Goal: Information Seeking & Learning: Learn about a topic

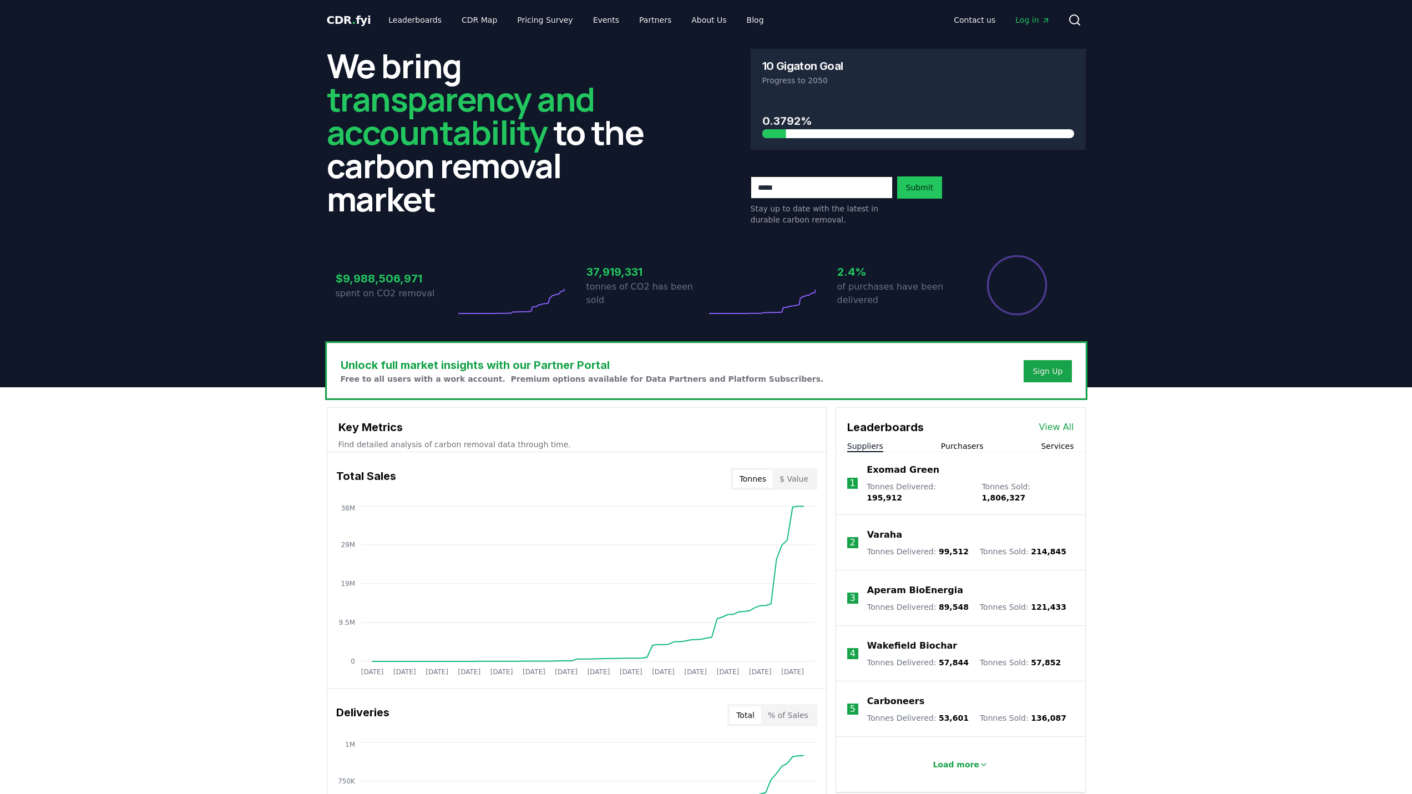
drag, startPoint x: 1268, startPoint y: 480, endPoint x: 1198, endPoint y: 460, distance: 72.7
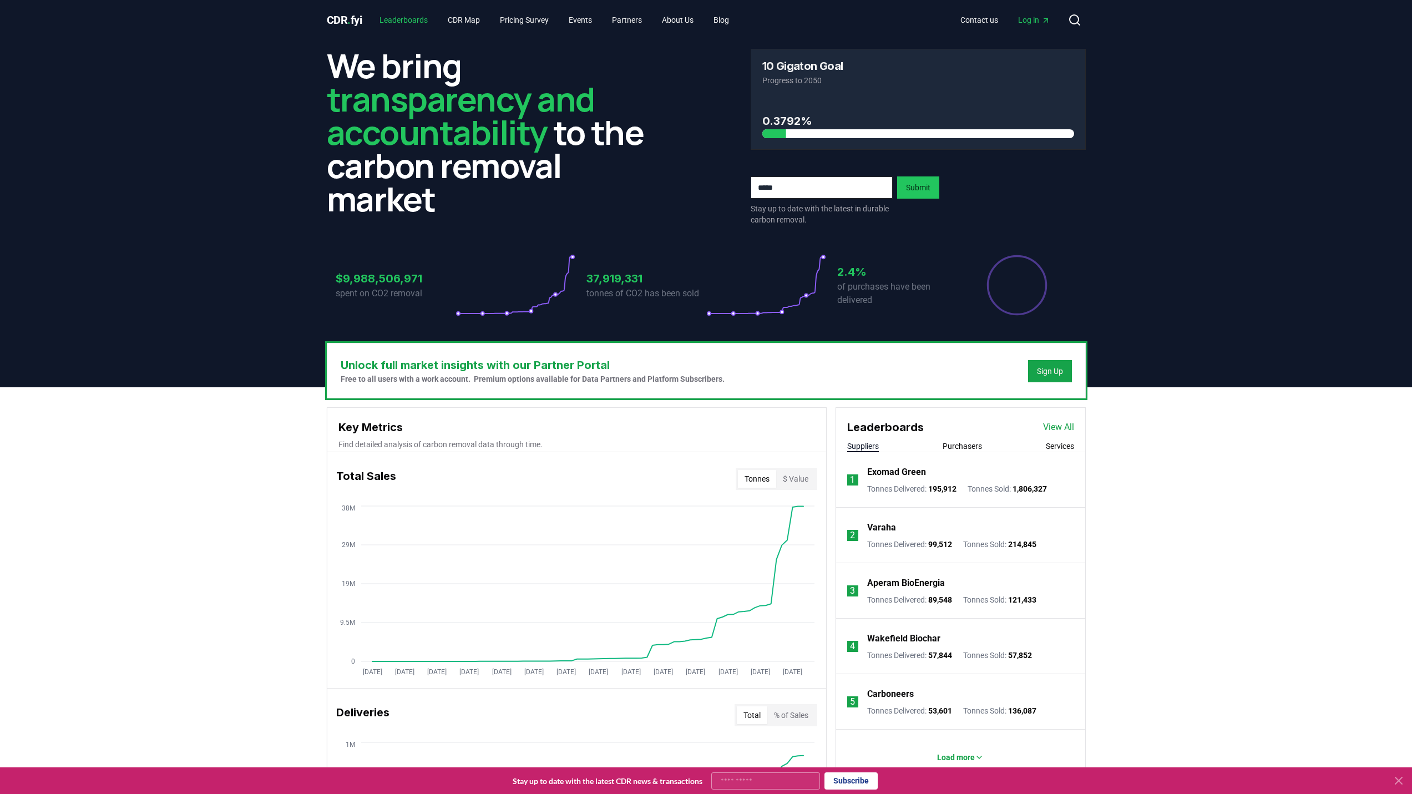
click at [409, 19] on link "Leaderboards" at bounding box center [404, 20] width 66 height 20
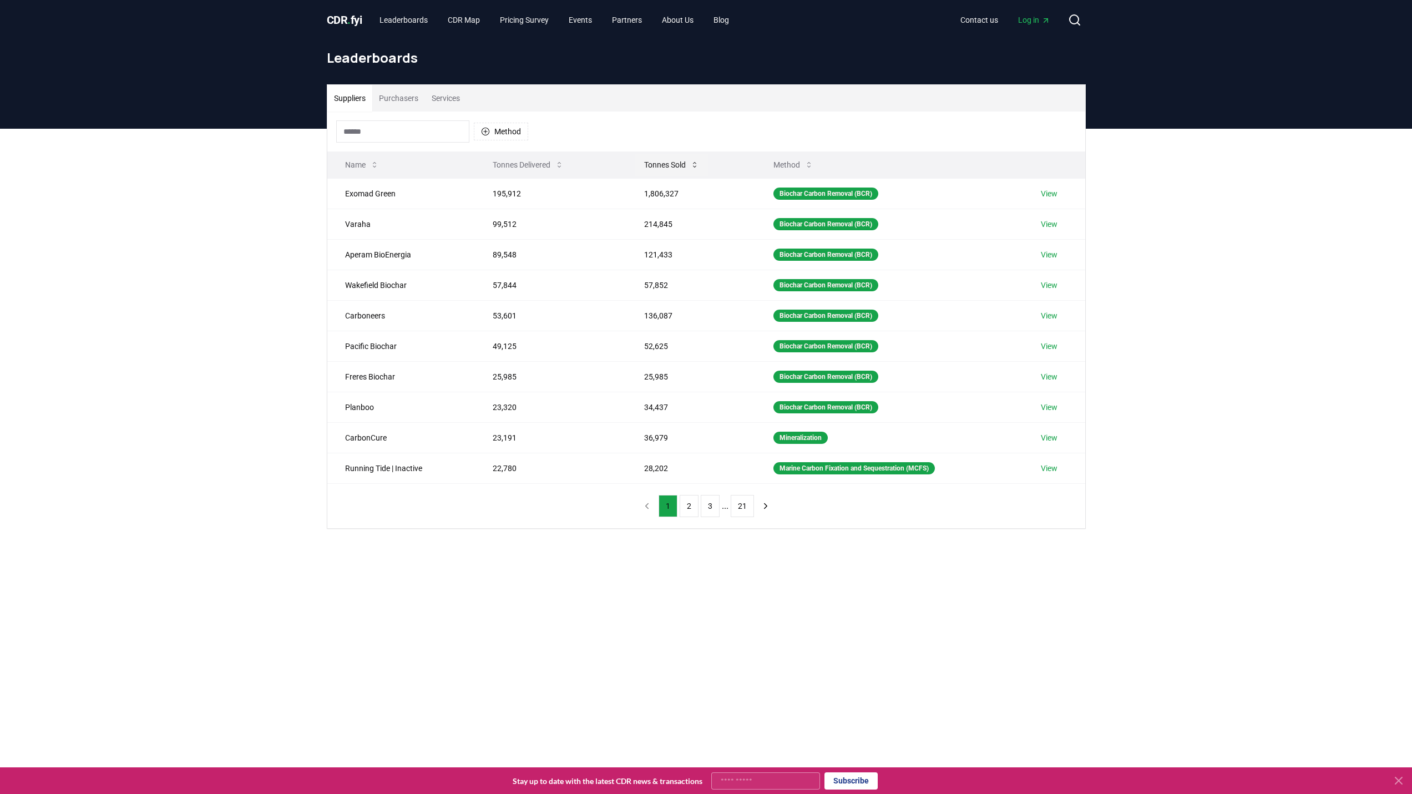
click at [666, 161] on button "Tonnes Sold" at bounding box center [671, 165] width 73 height 22
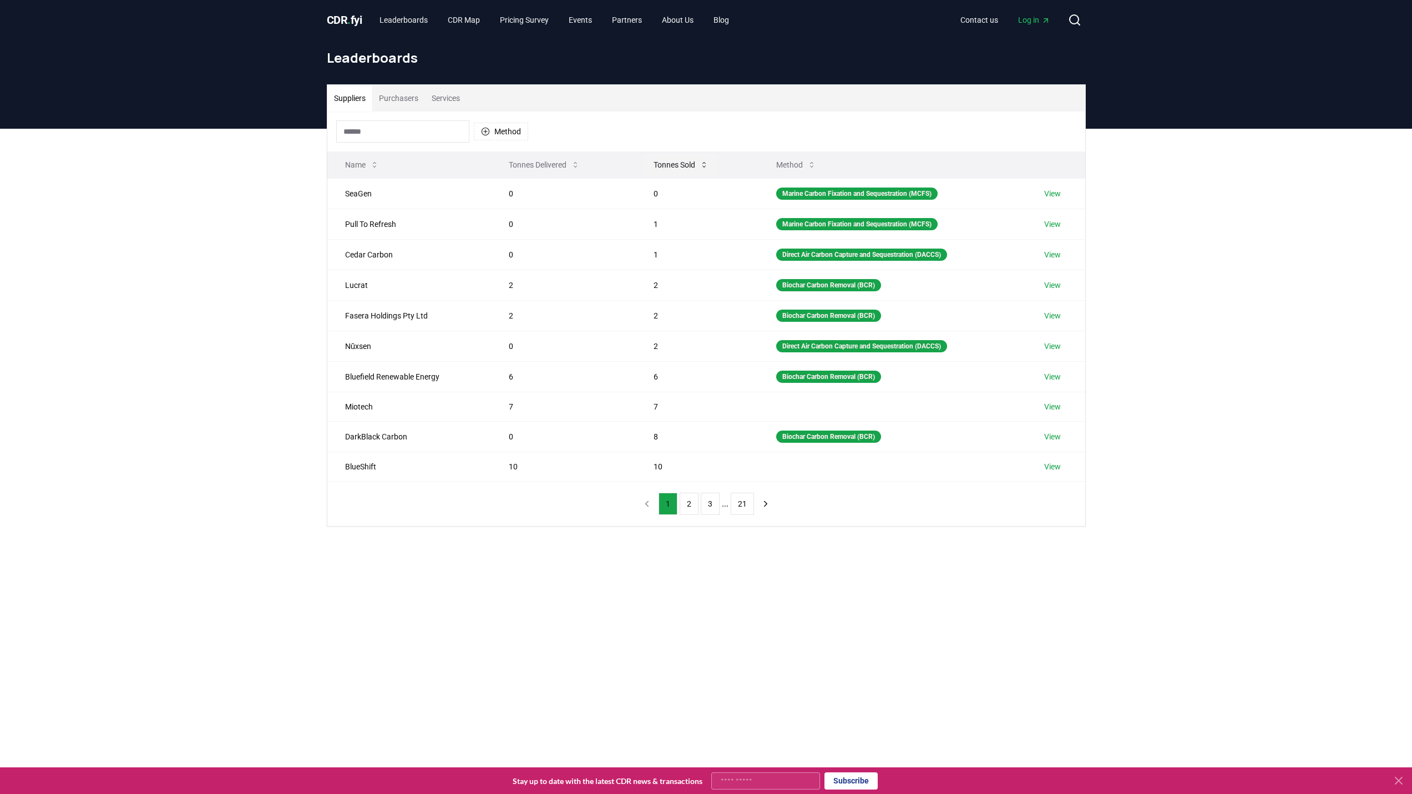
click at [672, 171] on button "Tonnes Sold" at bounding box center [681, 165] width 73 height 22
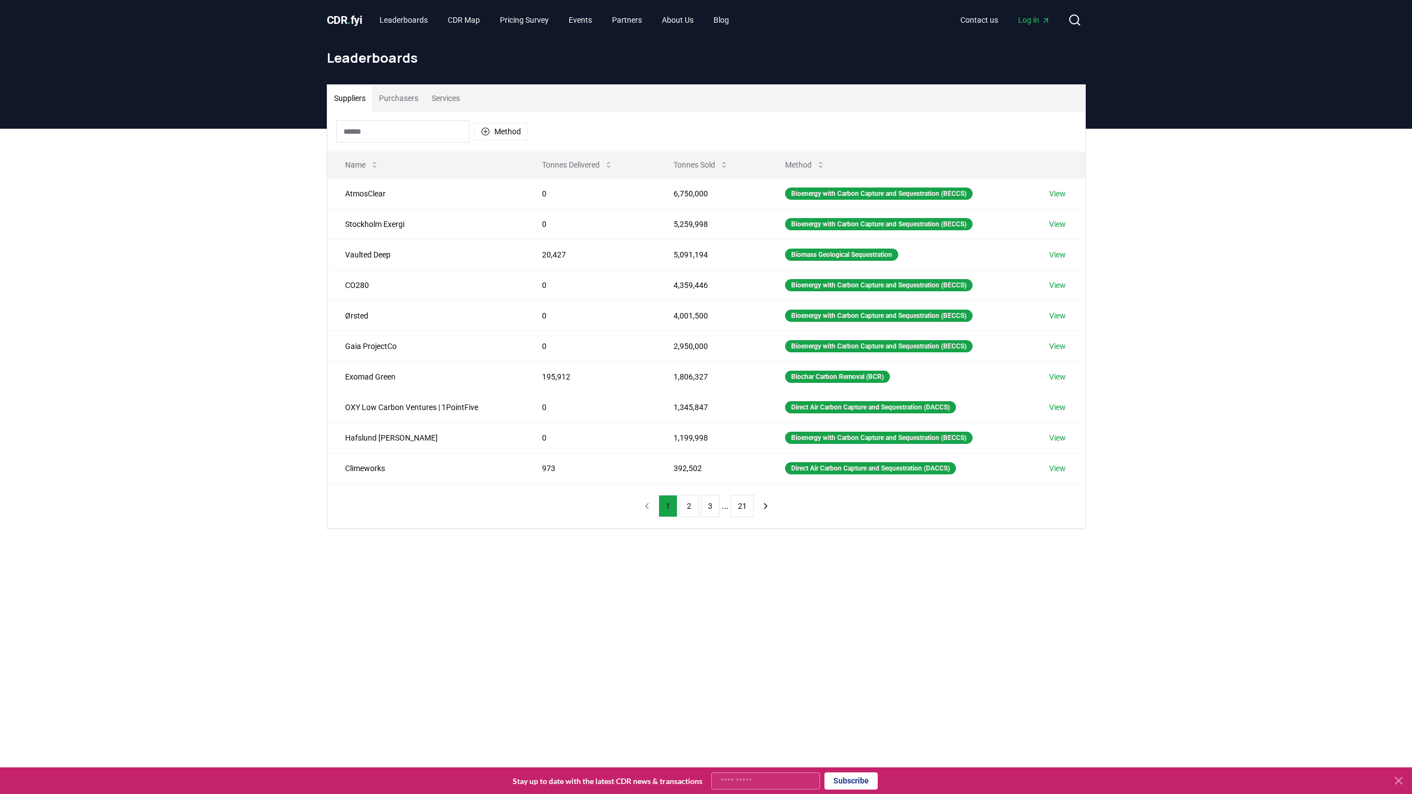
drag, startPoint x: 415, startPoint y: 93, endPoint x: 515, endPoint y: 110, distance: 101.3
click at [415, 93] on button "Purchasers" at bounding box center [398, 98] width 53 height 27
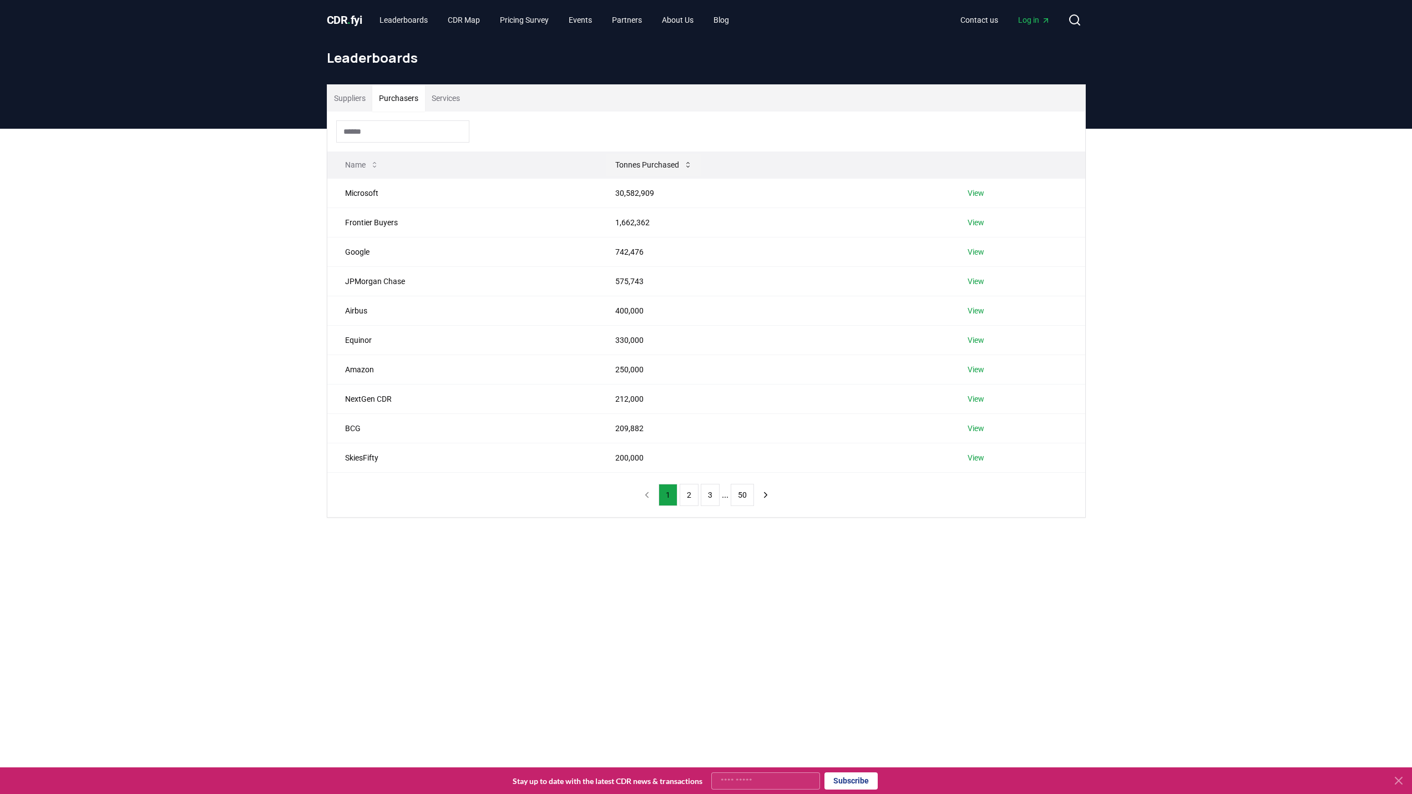
click at [652, 161] on button "Tonnes Purchased" at bounding box center [653, 165] width 95 height 22
click at [652, 161] on button "Tonnes Purchased" at bounding box center [684, 165] width 95 height 22
click at [348, 99] on button "Suppliers" at bounding box center [349, 98] width 45 height 27
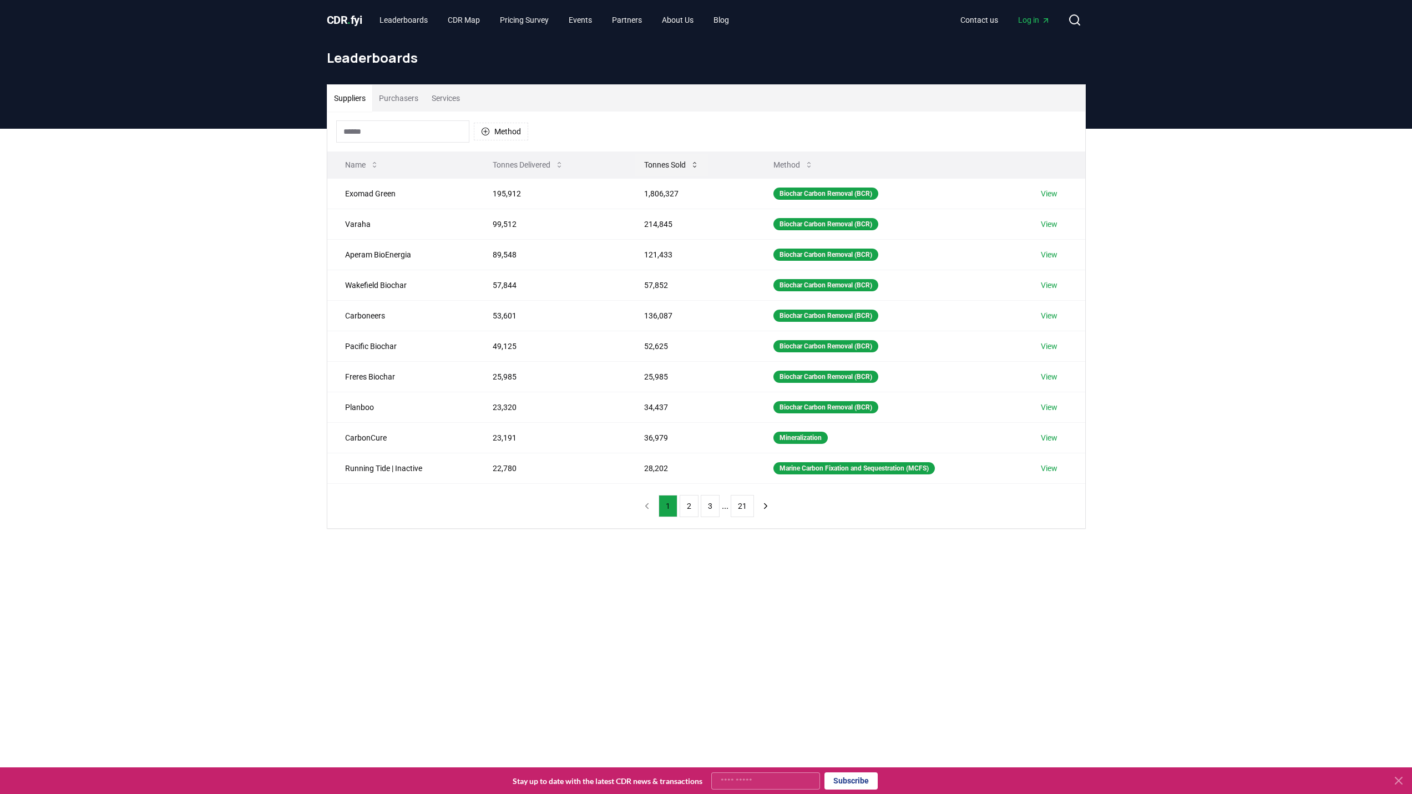
click at [656, 165] on button "Tonnes Sold" at bounding box center [671, 165] width 73 height 22
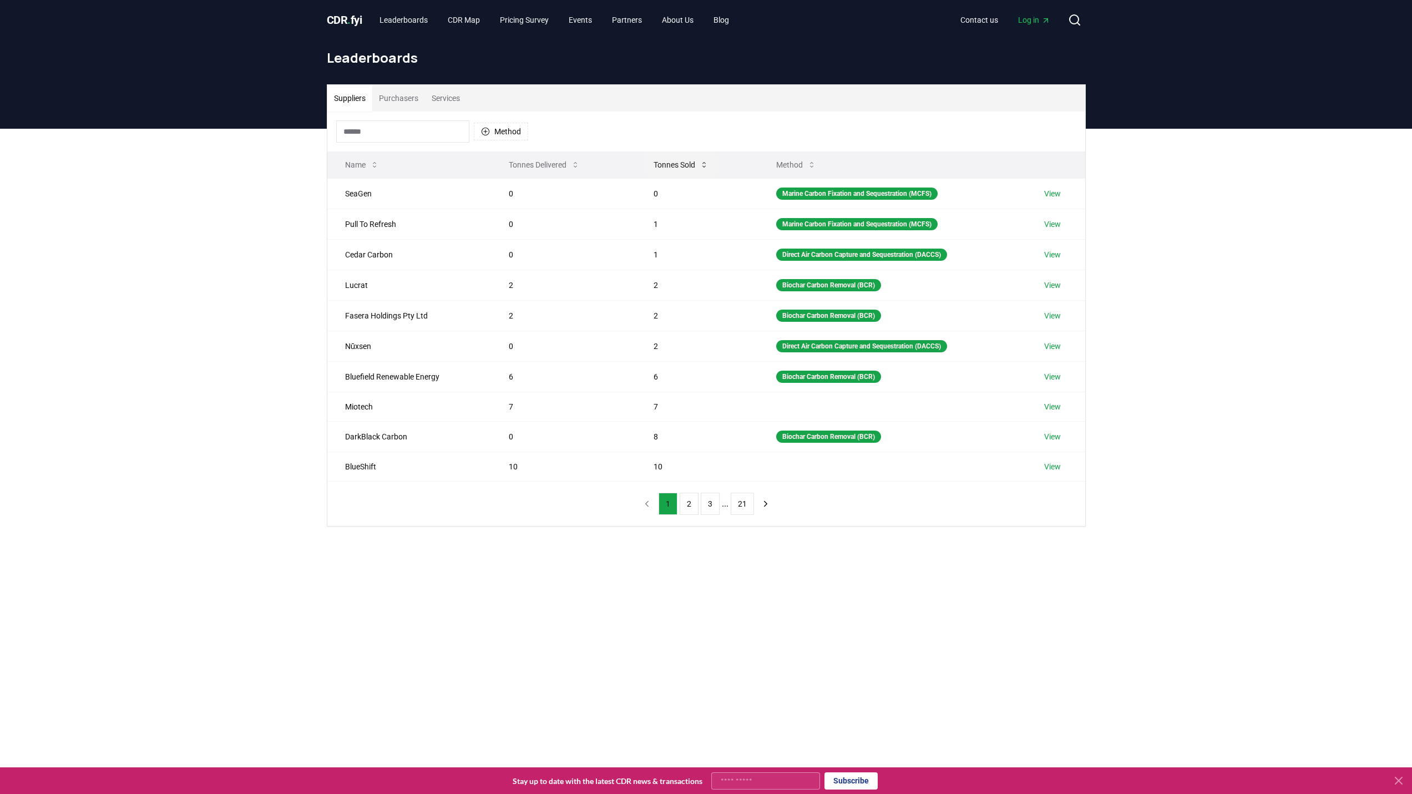
click at [656, 165] on button "Tonnes Sold" at bounding box center [681, 165] width 73 height 22
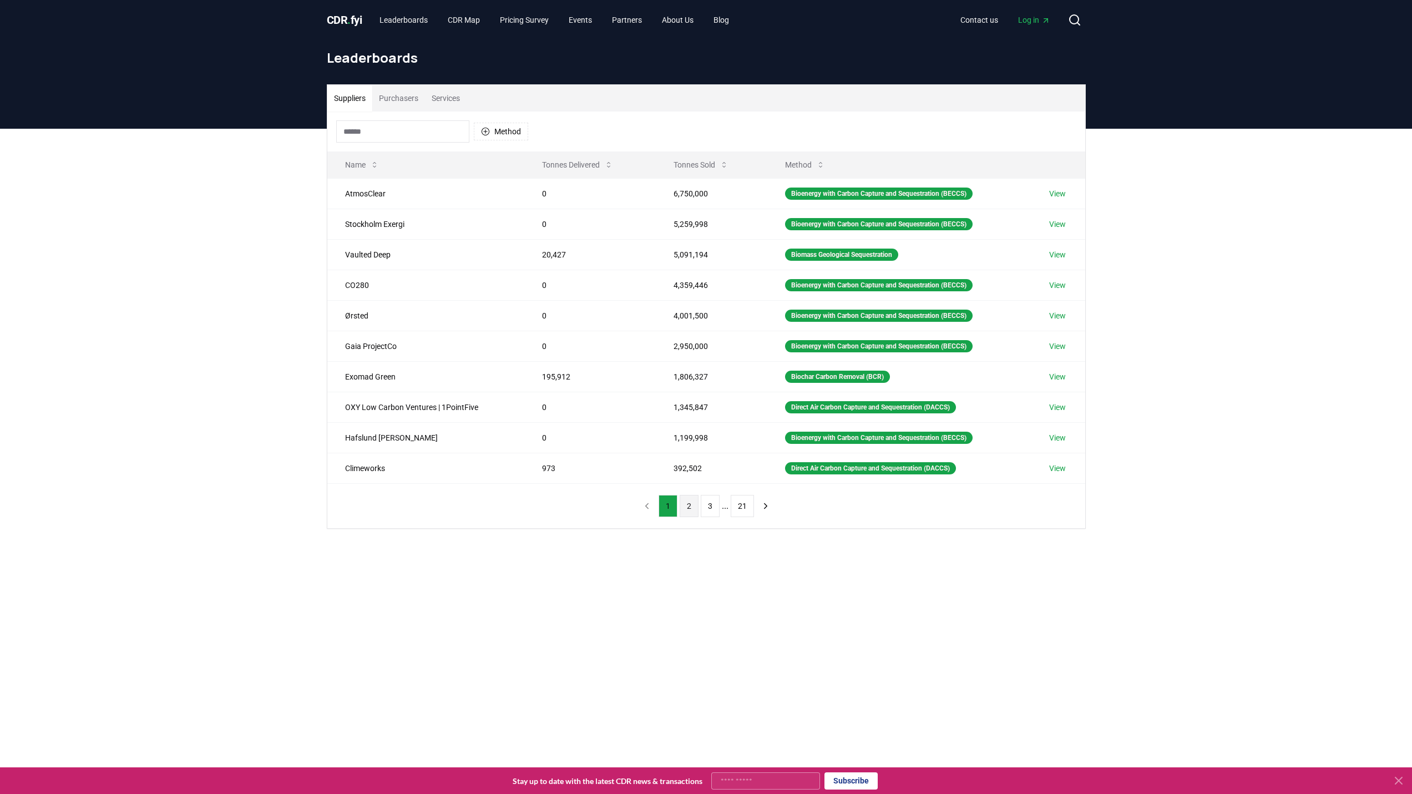
click at [684, 507] on button "2" at bounding box center [689, 506] width 19 height 22
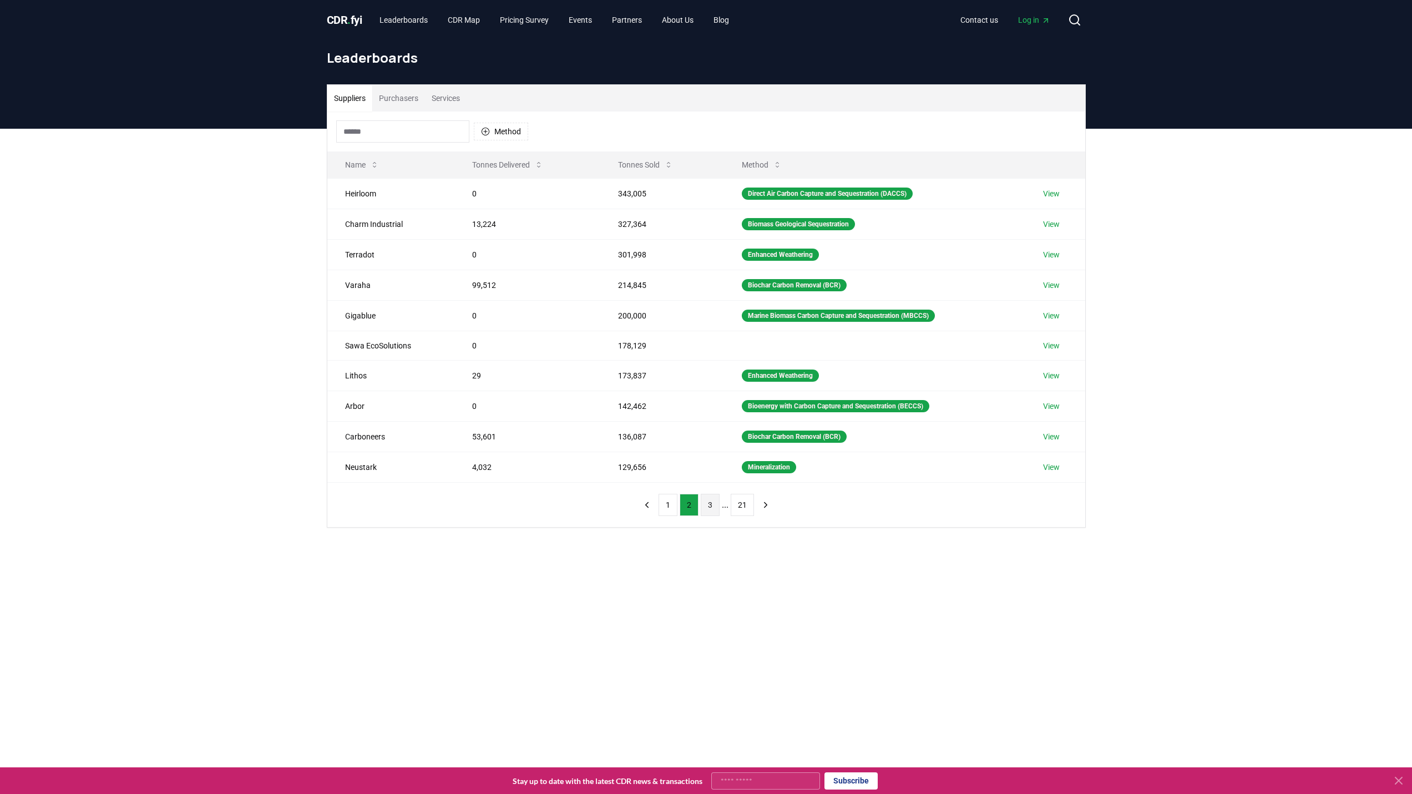
click at [717, 507] on button "3" at bounding box center [710, 505] width 19 height 22
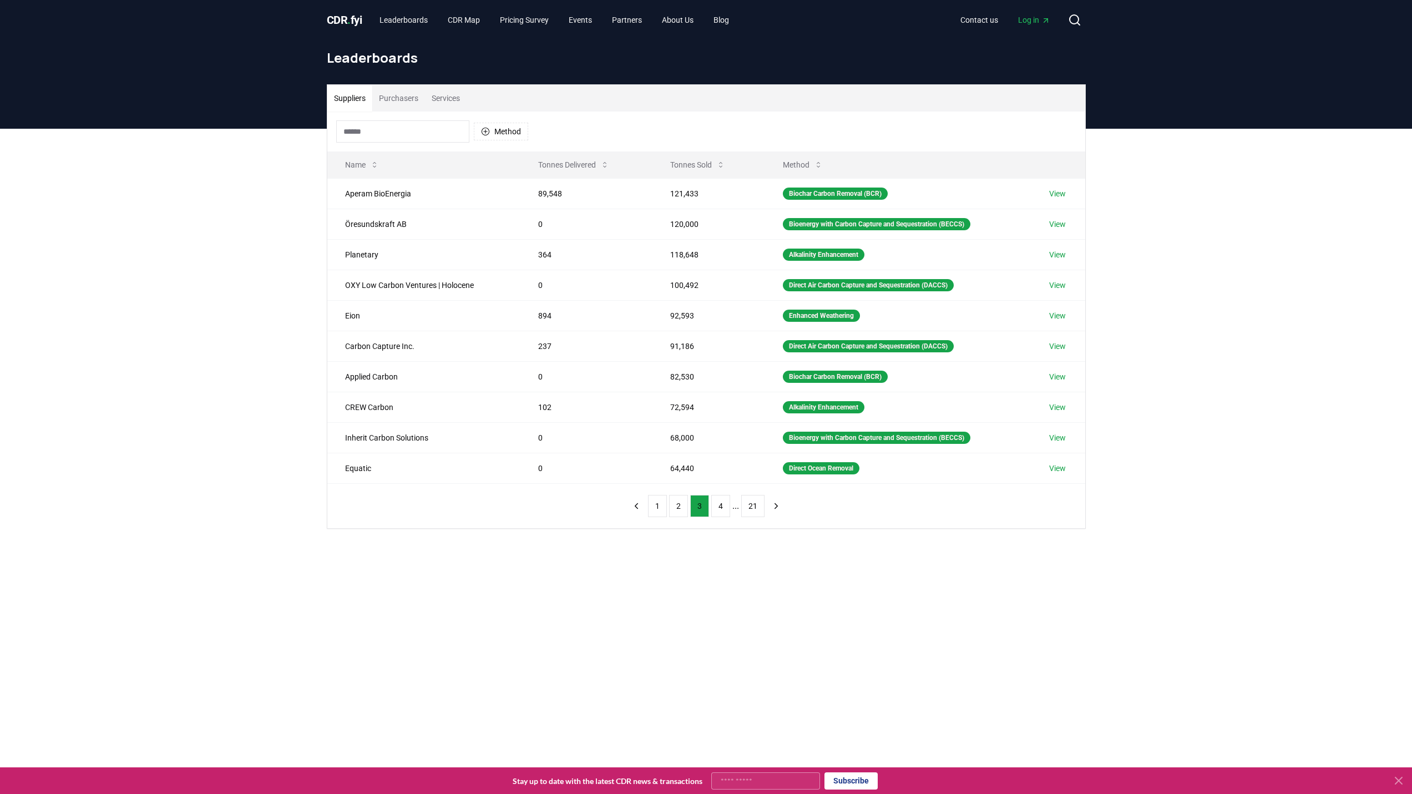
click at [252, 184] on div "Suppliers Purchasers Services Method Name Tonnes Delivered Tonnes Sold Method A…" at bounding box center [706, 351] width 1412 height 444
